Goal: Information Seeking & Learning: Check status

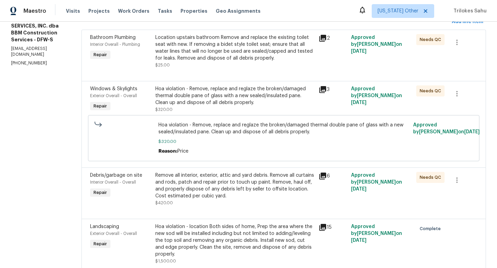
scroll to position [108, 0]
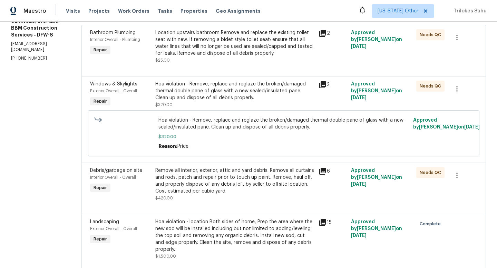
click at [223, 98] on div "Hoa violation - Remove, replace and reglaze the broken/damaged thermal double p…" at bounding box center [234, 91] width 159 height 21
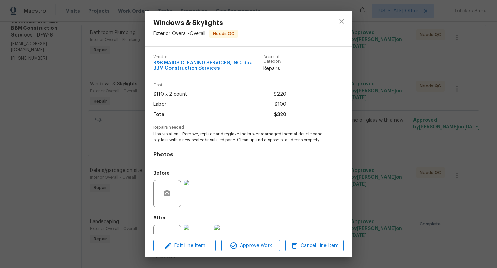
scroll to position [25, 0]
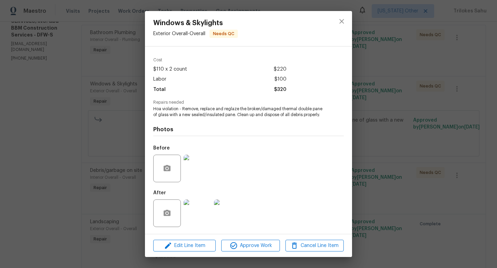
click at [193, 171] on img at bounding box center [197, 169] width 28 height 28
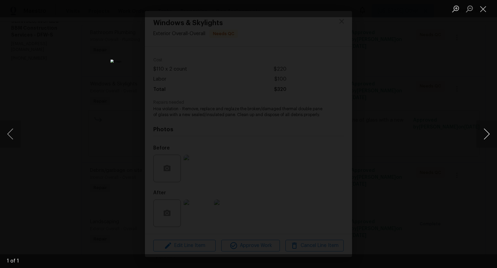
click at [490, 135] on button "Next image" at bounding box center [486, 134] width 21 height 28
click at [488, 135] on button "Next image" at bounding box center [486, 134] width 21 height 28
click at [480, 7] on button "Close lightbox" at bounding box center [483, 9] width 14 height 12
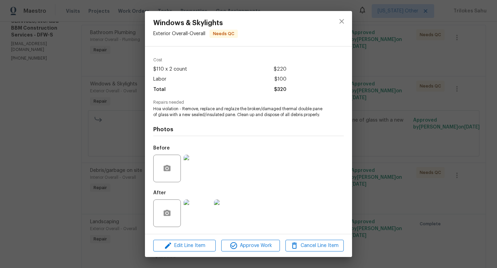
click at [197, 221] on img at bounding box center [197, 214] width 28 height 28
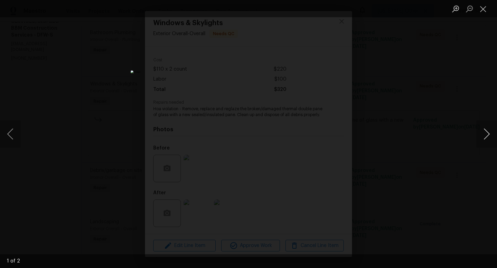
click at [489, 134] on button "Next image" at bounding box center [486, 134] width 21 height 28
click at [9, 135] on button "Previous image" at bounding box center [10, 134] width 21 height 28
click at [485, 133] on button "Next image" at bounding box center [486, 134] width 21 height 28
click at [483, 9] on button "Close lightbox" at bounding box center [483, 9] width 14 height 12
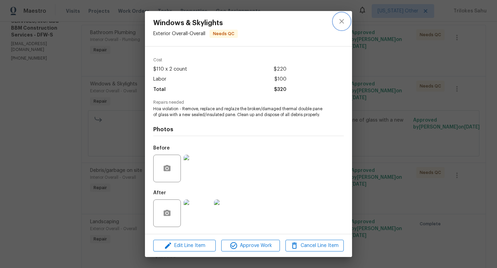
click at [342, 19] on icon "close" at bounding box center [341, 21] width 8 height 8
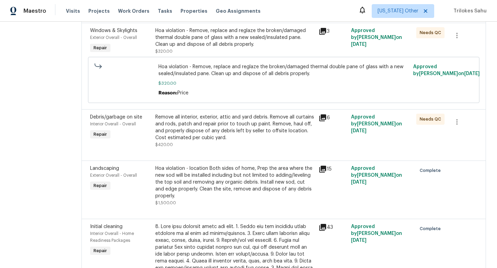
scroll to position [163, 0]
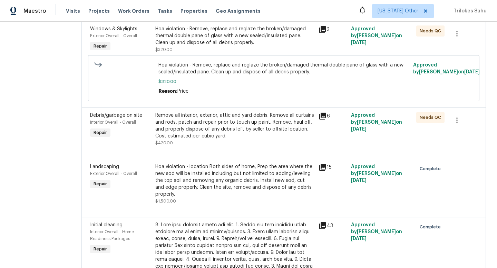
click at [229, 191] on div "Hoa violation - location Both sides of home, Prep the area where the new sod wi…" at bounding box center [234, 180] width 159 height 34
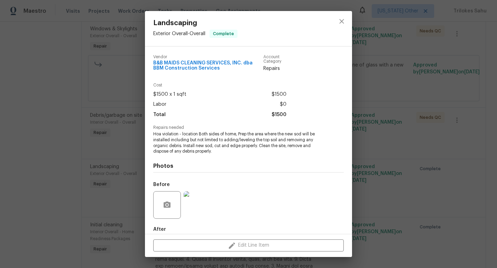
scroll to position [37, 0]
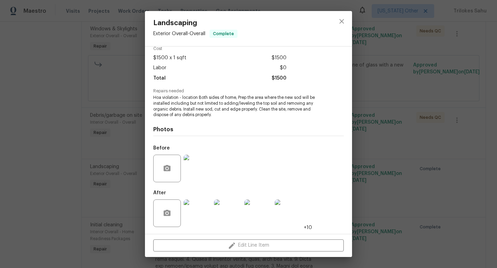
click at [200, 212] on img at bounding box center [197, 214] width 28 height 28
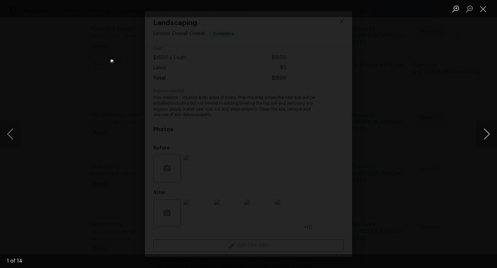
click at [485, 134] on button "Next image" at bounding box center [486, 134] width 21 height 28
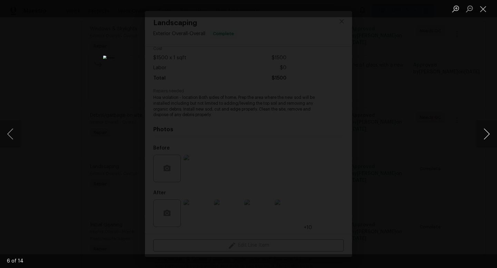
click at [490, 134] on button "Next image" at bounding box center [486, 134] width 21 height 28
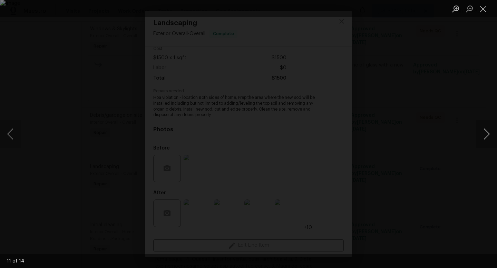
click at [490, 134] on button "Next image" at bounding box center [486, 134] width 21 height 28
click at [481, 8] on button "Close lightbox" at bounding box center [483, 9] width 14 height 12
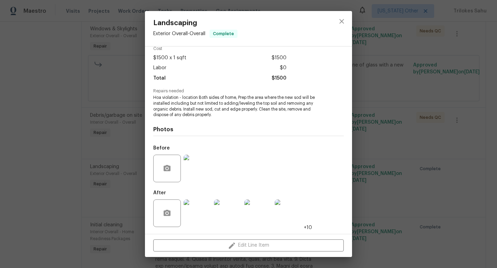
click at [192, 171] on img at bounding box center [197, 169] width 28 height 28
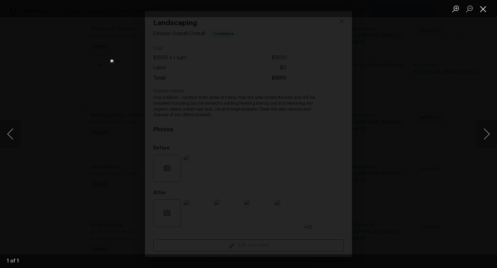
click at [479, 12] on button "Close lightbox" at bounding box center [483, 9] width 14 height 12
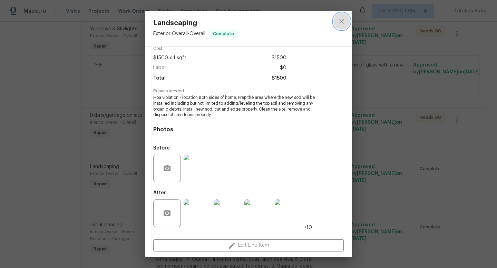
click at [342, 25] on icon "close" at bounding box center [341, 21] width 8 height 8
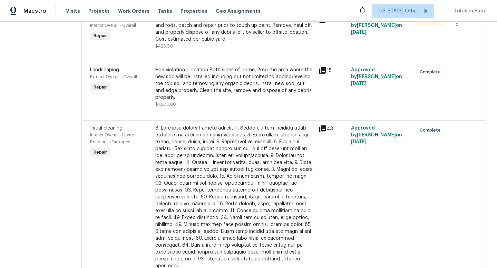
scroll to position [248, 0]
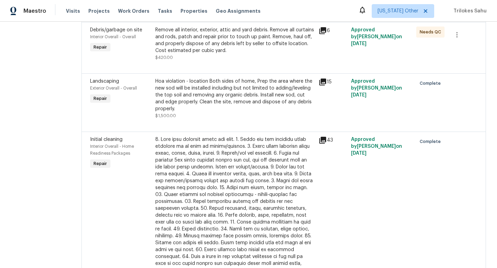
click at [211, 96] on div "Hoa violation - location Both sides of home, Prep the area where the new sod wi…" at bounding box center [234, 95] width 159 height 34
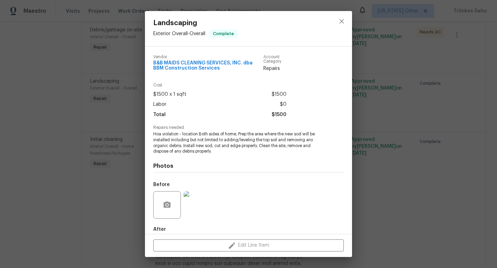
scroll to position [37, 0]
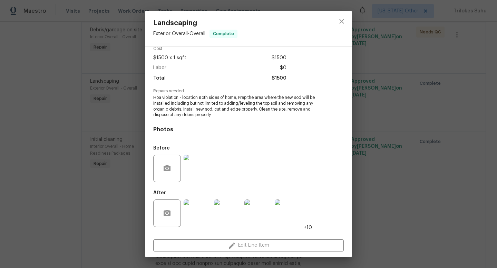
click at [192, 213] on img at bounding box center [197, 214] width 28 height 28
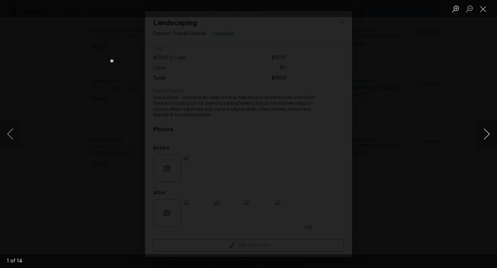
click at [484, 132] on button "Next image" at bounding box center [486, 134] width 21 height 28
click at [489, 134] on button "Next image" at bounding box center [486, 134] width 21 height 28
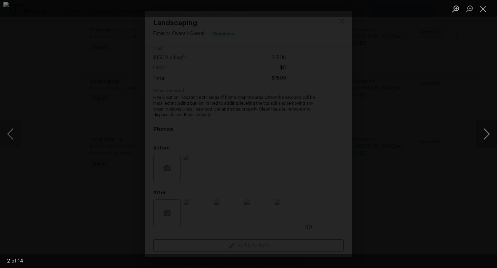
click at [489, 134] on button "Next image" at bounding box center [486, 134] width 21 height 28
click at [487, 136] on button "Next image" at bounding box center [486, 134] width 21 height 28
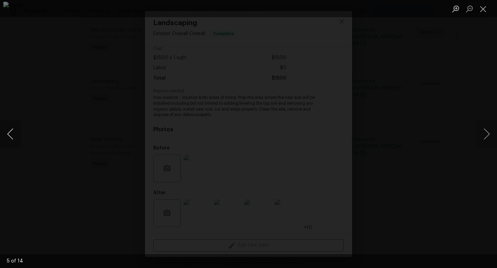
click at [10, 136] on button "Previous image" at bounding box center [10, 134] width 21 height 28
click at [485, 137] on button "Next image" at bounding box center [486, 134] width 21 height 28
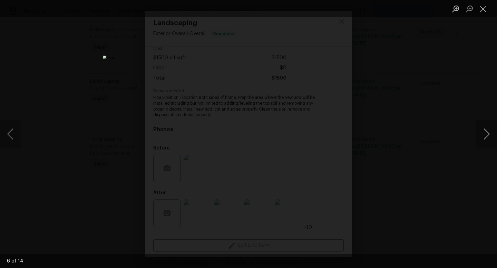
click at [480, 134] on button "Next image" at bounding box center [486, 134] width 21 height 28
click at [481, 134] on button "Next image" at bounding box center [486, 134] width 21 height 28
click at [485, 137] on button "Next image" at bounding box center [486, 134] width 21 height 28
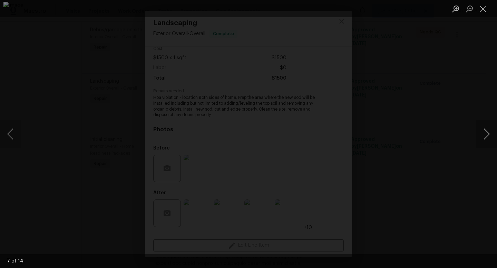
click at [485, 137] on button "Next image" at bounding box center [486, 134] width 21 height 28
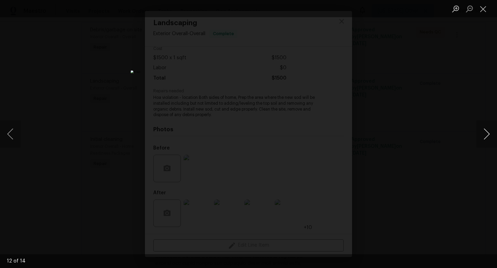
click at [485, 137] on button "Next image" at bounding box center [486, 134] width 21 height 28
click at [482, 14] on button "Close lightbox" at bounding box center [483, 9] width 14 height 12
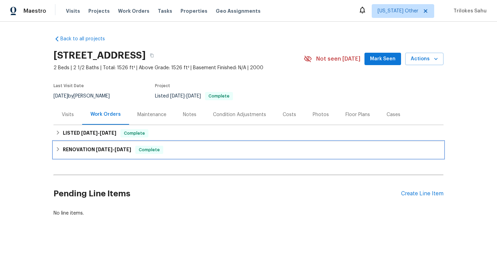
click at [54, 150] on div "RENOVATION [DATE] - [DATE] Complete" at bounding box center [248, 150] width 390 height 17
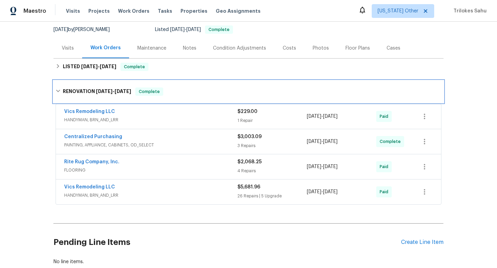
scroll to position [102, 0]
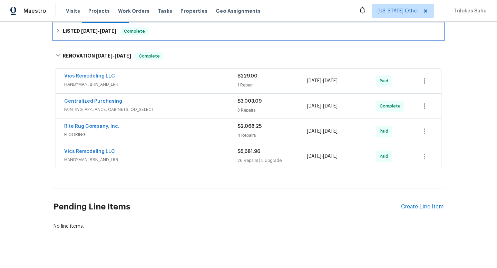
click at [60, 31] on icon at bounding box center [58, 30] width 5 height 5
